Goal: Check status: Check status

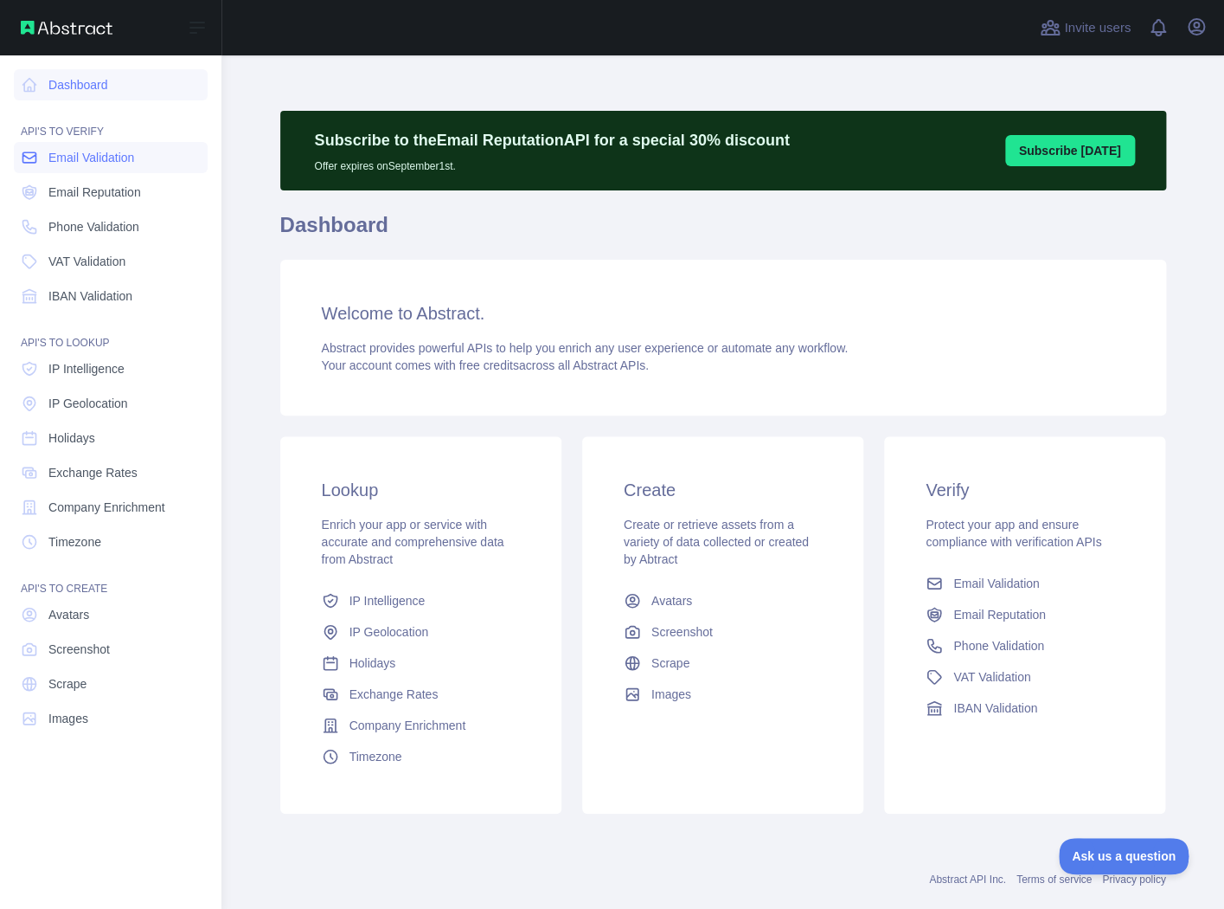
click at [76, 166] on link "Email Validation" at bounding box center [111, 157] width 194 height 31
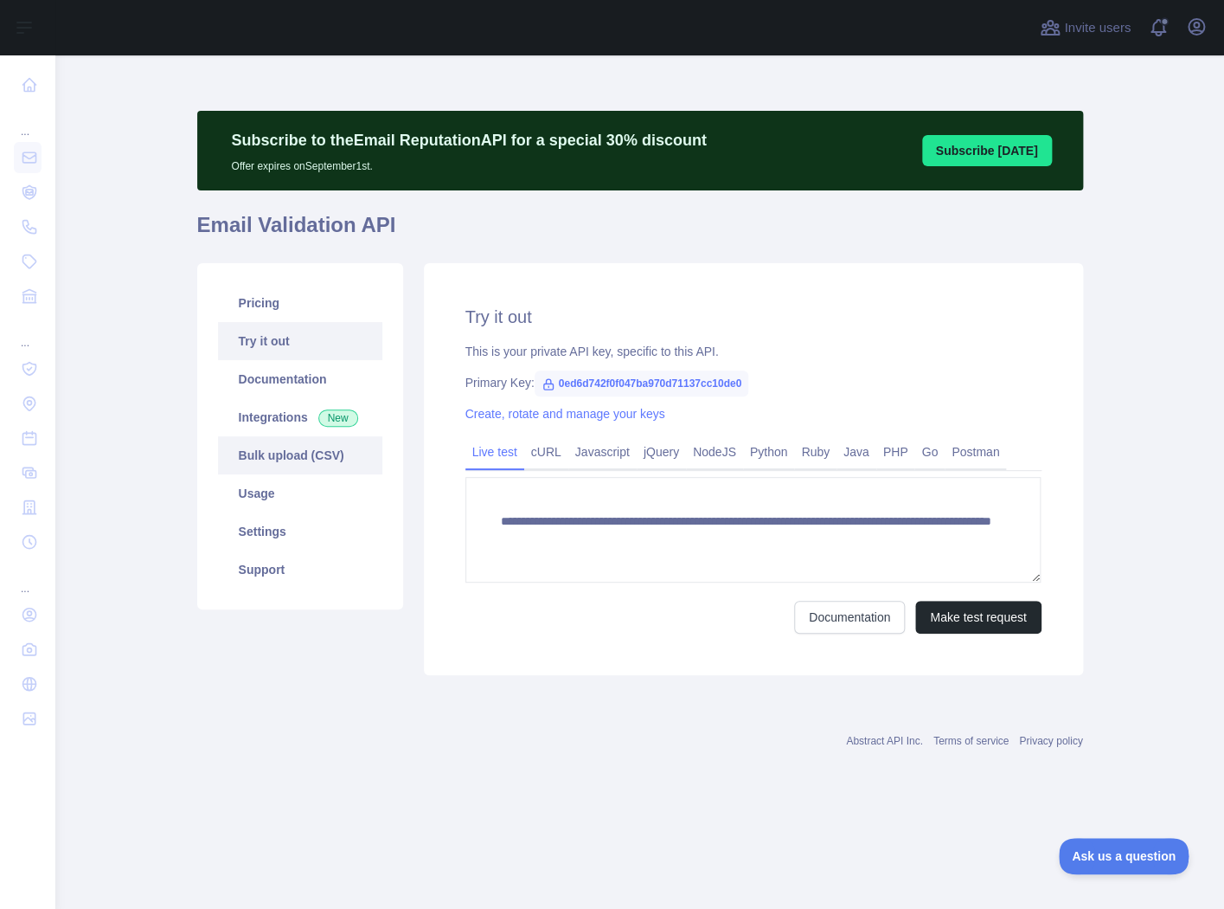
click at [331, 471] on link "Bulk upload (CSV)" at bounding box center [300, 455] width 164 height 38
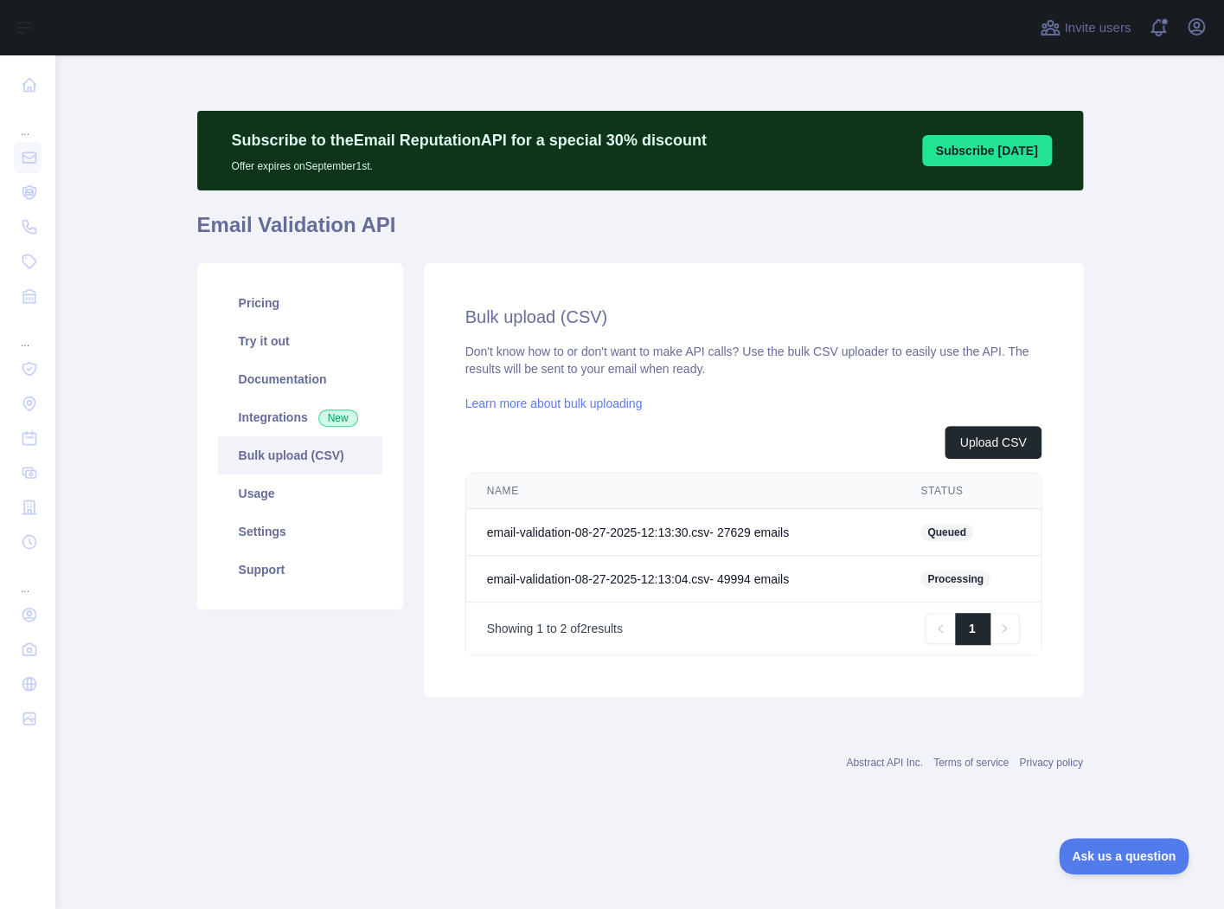
click at [658, 578] on td "email-validation-08-27-2025-12:13:04.csv - 49994 email s" at bounding box center [683, 579] width 434 height 47
click at [974, 579] on span "Processing" at bounding box center [956, 578] width 70 height 17
click at [1102, 502] on main "Subscribe to the Email Reputation API for a special 30 % discount Offer expires…" at bounding box center [639, 481] width 1169 height 853
